Goal: Navigation & Orientation: Find specific page/section

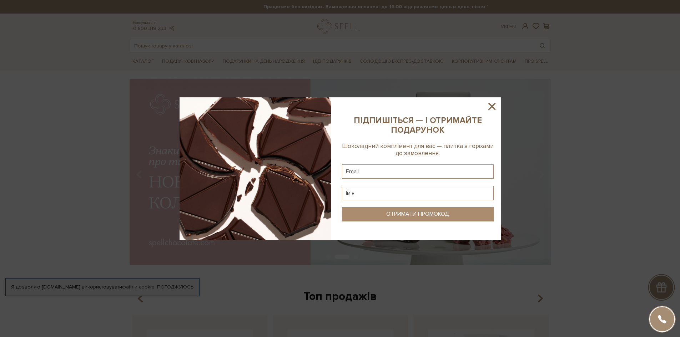
click at [494, 102] on icon at bounding box center [492, 106] width 12 height 12
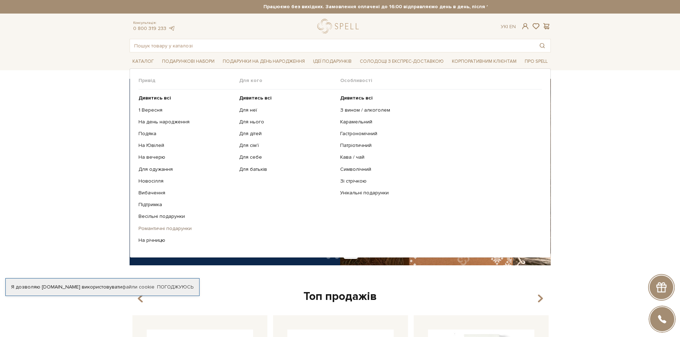
click at [154, 228] on link "Романтичні подарунки" at bounding box center [186, 228] width 96 height 6
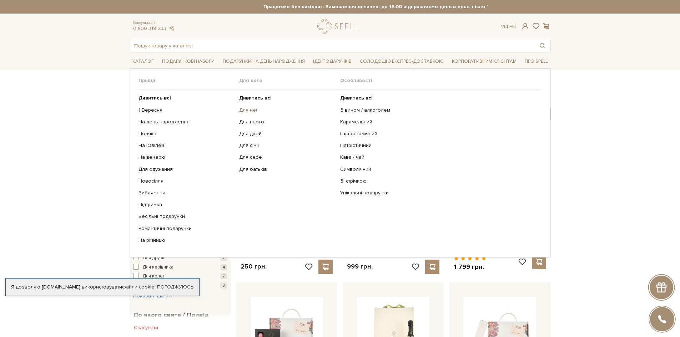
click at [255, 110] on link "Для неї" at bounding box center [287, 110] width 96 height 6
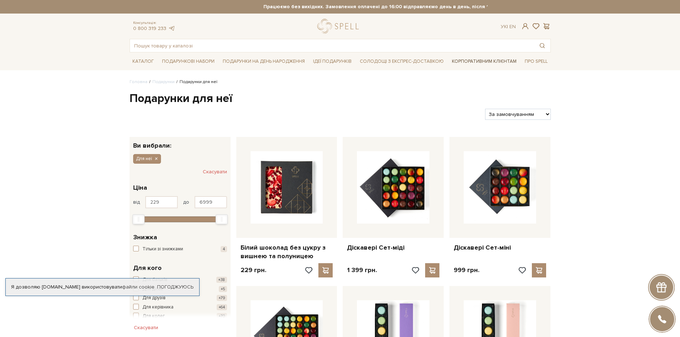
click at [502, 61] on link "Корпоративним клієнтам" at bounding box center [484, 61] width 70 height 12
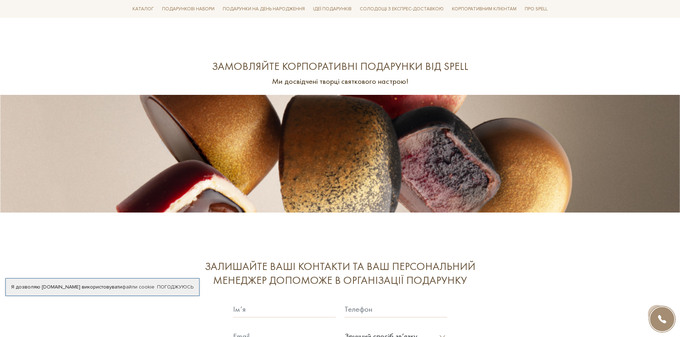
scroll to position [1776, 0]
